Goal: Task Accomplishment & Management: Manage account settings

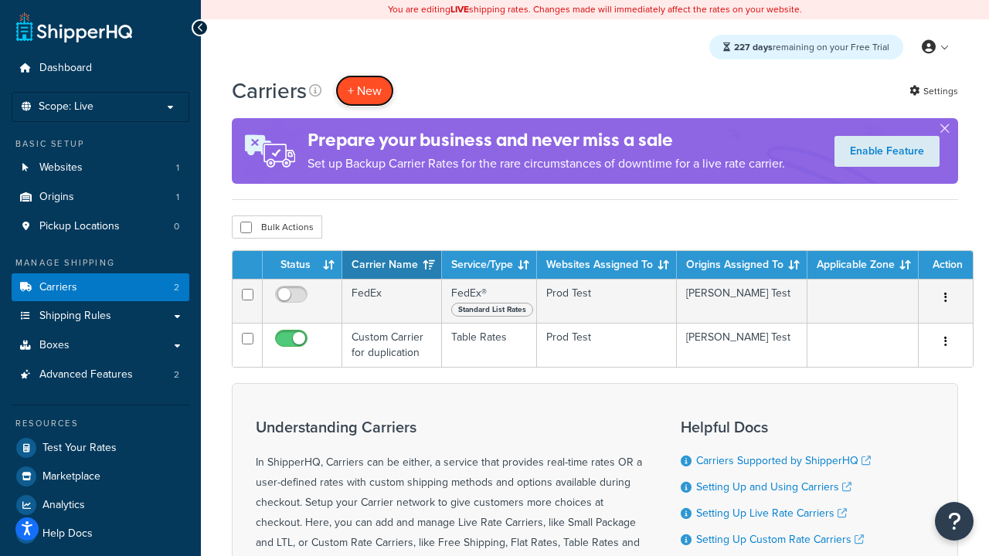
click at [365, 90] on button "+ New" at bounding box center [364, 91] width 59 height 32
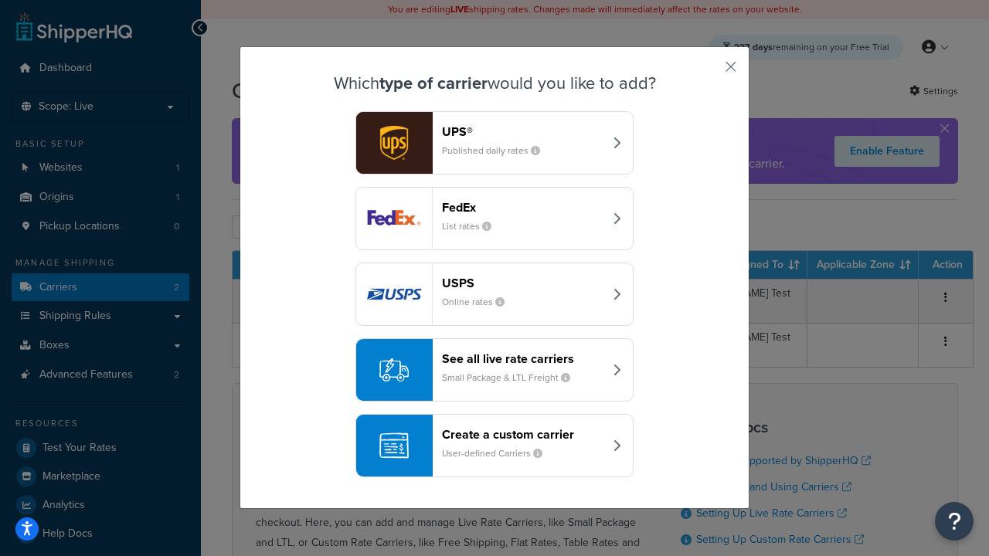
click at [495, 219] on div "FedEx List rates" at bounding box center [523, 218] width 162 height 37
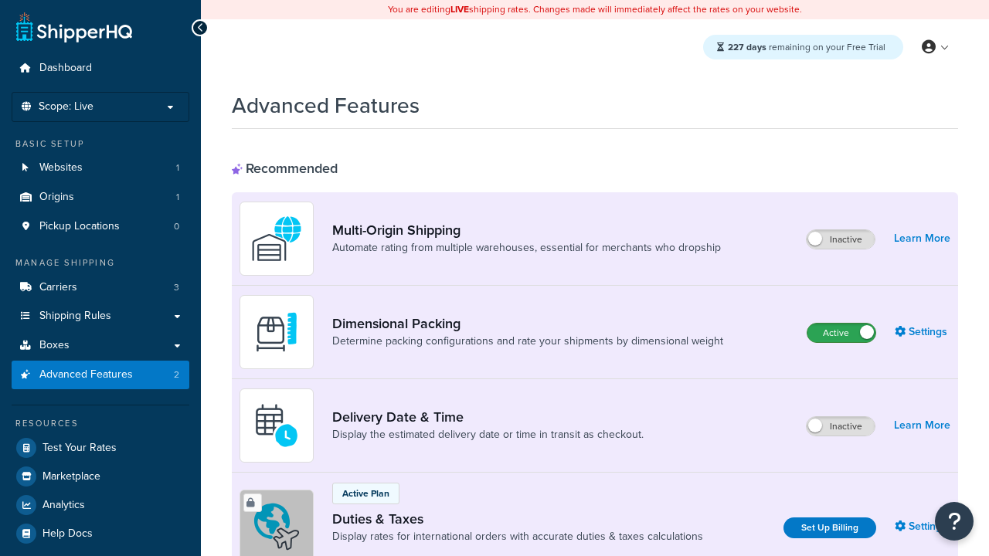
click at [842, 333] on label "Active" at bounding box center [842, 333] width 68 height 19
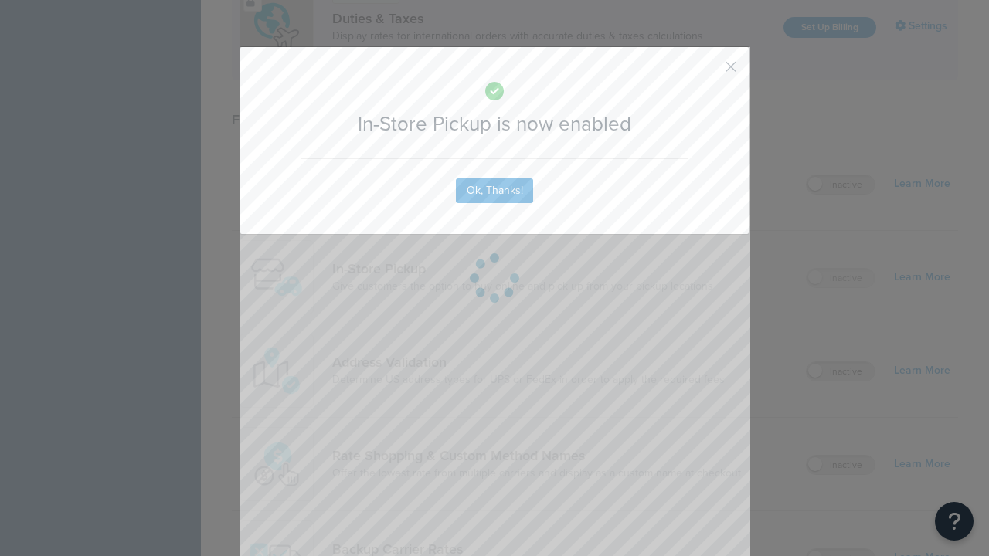
click at [708, 70] on button "button" at bounding box center [708, 72] width 4 height 4
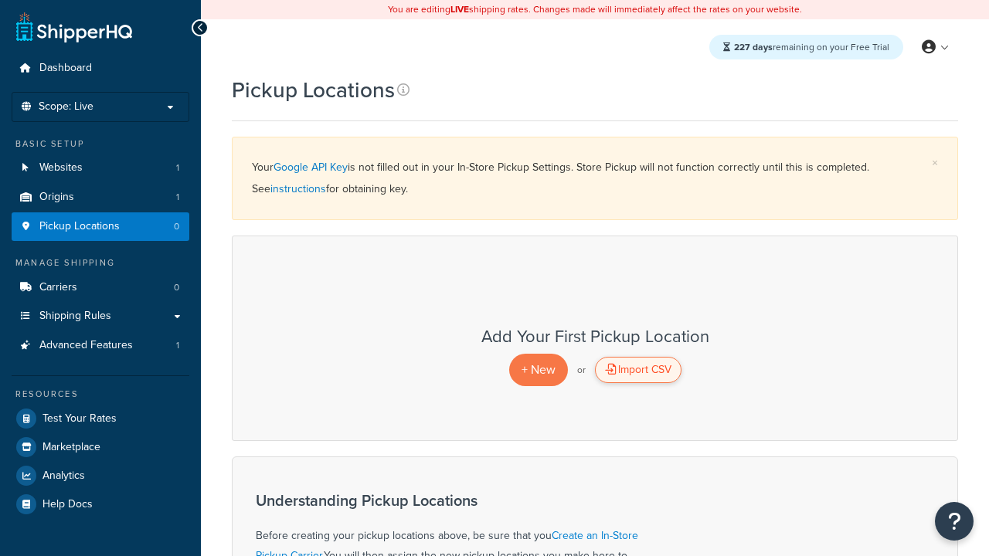
click at [638, 370] on div "Import CSV" at bounding box center [638, 370] width 87 height 26
